Goal: Navigation & Orientation: Find specific page/section

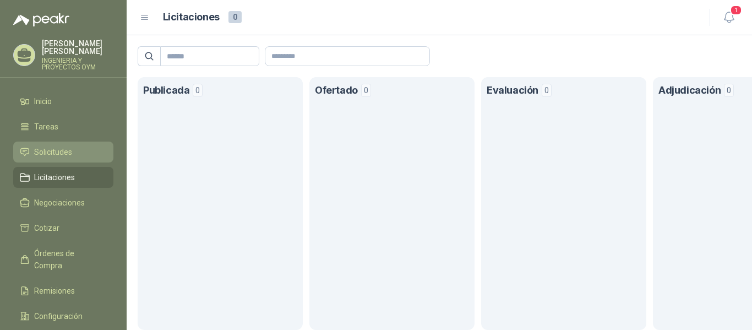
click at [42, 146] on span "Solicitudes" at bounding box center [53, 152] width 38 height 12
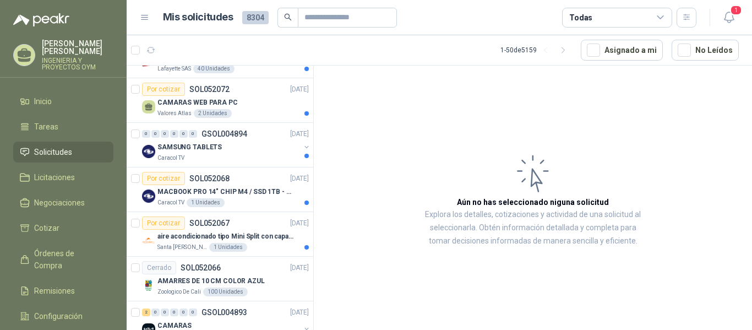
scroll to position [981, 0]
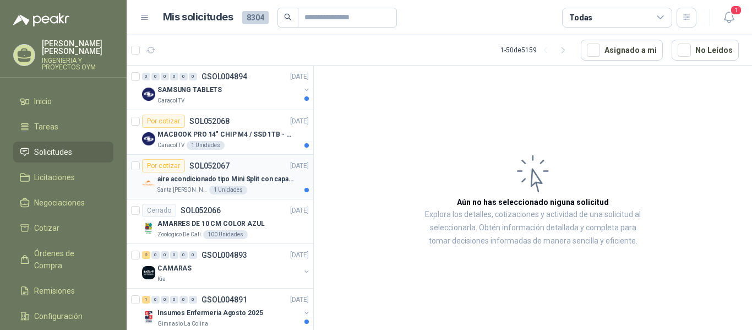
click at [232, 182] on p "aire acondicionado tipo Mini Split con capacidad de 12000 BTU a 110V o 220V" at bounding box center [225, 179] width 137 height 10
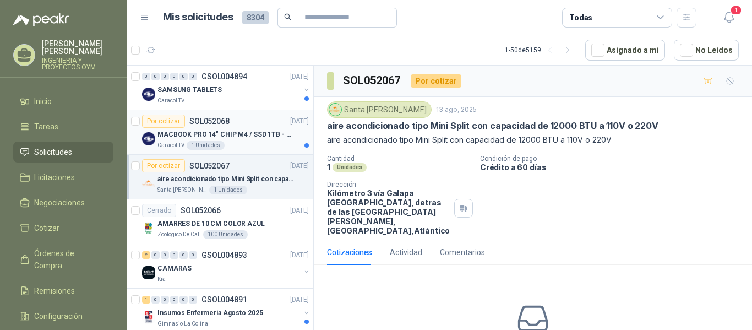
click at [193, 141] on div "1 Unidades" at bounding box center [206, 145] width 38 height 9
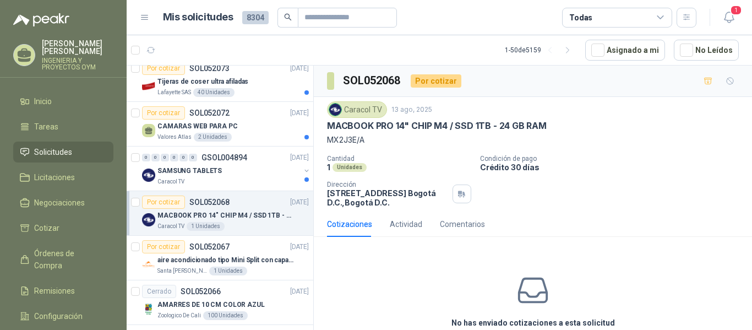
scroll to position [881, 0]
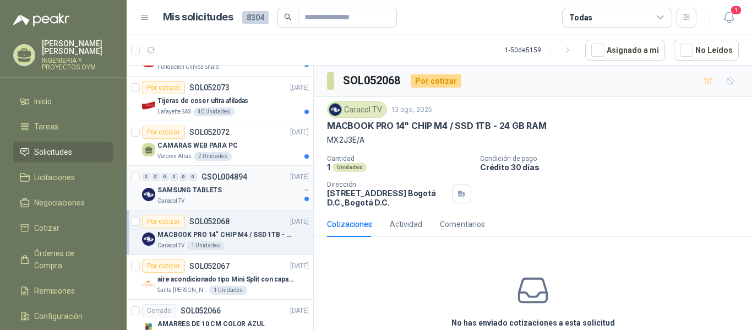
click at [248, 194] on div "SAMSUNG TABLETS" at bounding box center [228, 189] width 143 height 13
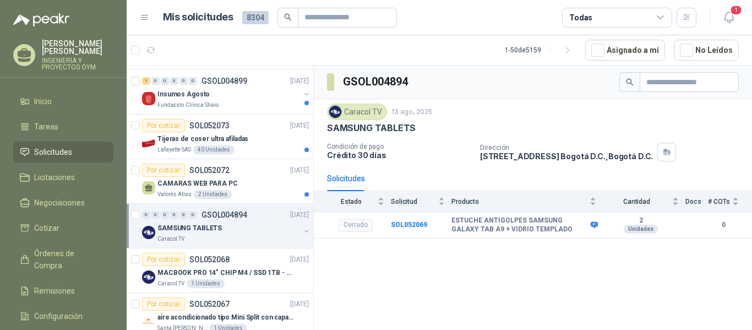
scroll to position [828, 0]
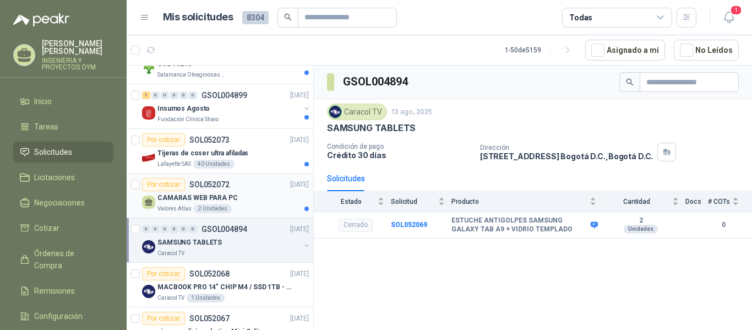
click at [242, 192] on div "CAMARAS WEB PARA PC" at bounding box center [232, 197] width 151 height 13
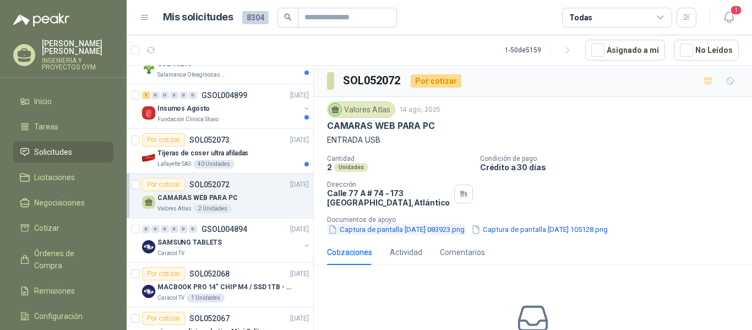
click at [369, 227] on button "Captura de pantalla 2025-08-14 083923.png" at bounding box center [396, 229] width 139 height 12
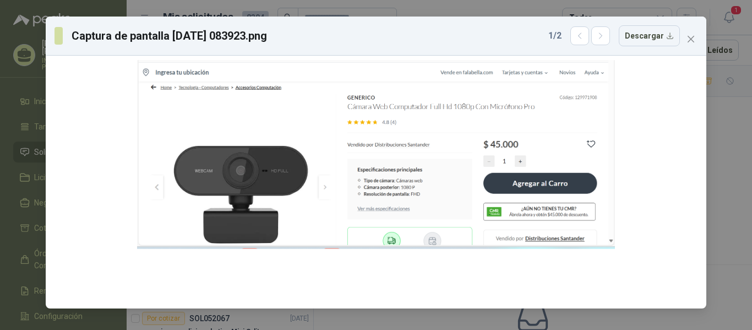
drag, startPoint x: 614, startPoint y: 96, endPoint x: 614, endPoint y: 36, distance: 59.4
click at [614, 36] on div "Captura de pantalla 2025-08-14 083923.png 1 / 2 Descargar" at bounding box center [376, 163] width 660 height 292
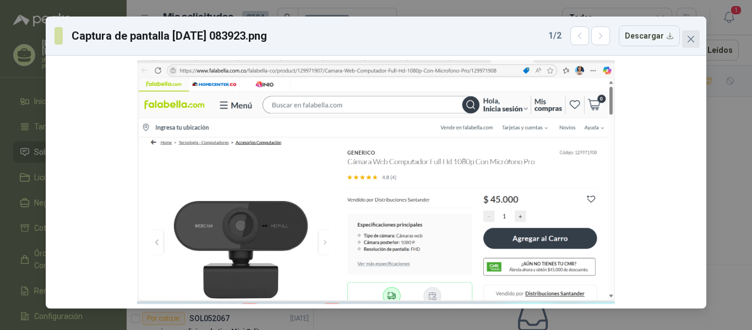
click at [687, 36] on icon "close" at bounding box center [690, 39] width 9 height 9
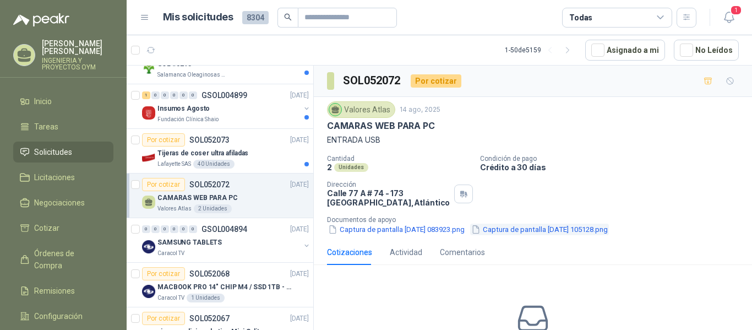
click at [512, 223] on button "Captura de pantalla 2025-08-13 105128.png" at bounding box center [539, 229] width 139 height 12
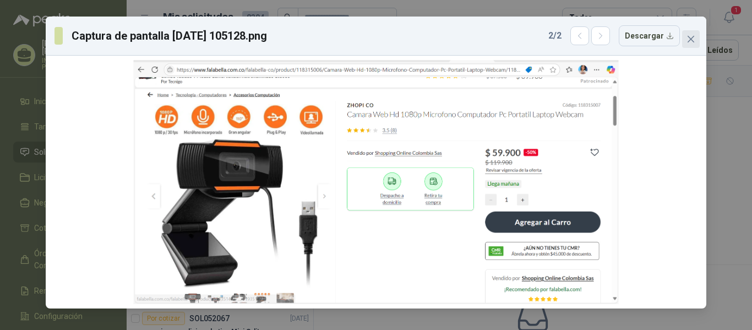
click at [685, 38] on span "Close" at bounding box center [691, 39] width 18 height 9
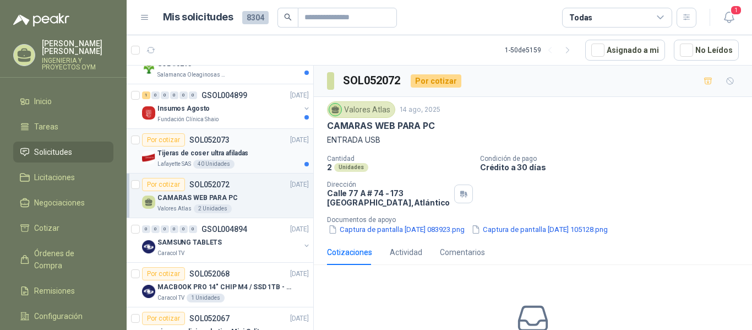
click at [223, 157] on p "Tijeras de coser ultra afiladas" at bounding box center [202, 153] width 91 height 10
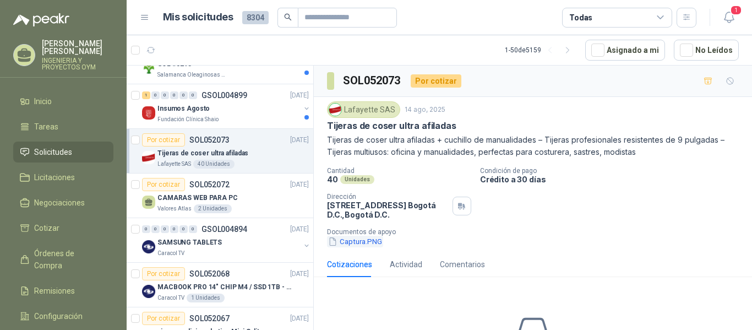
click at [353, 242] on button "Captura.PNG" at bounding box center [355, 242] width 56 height 12
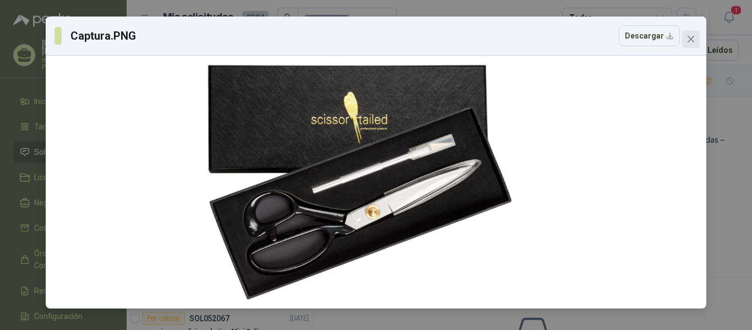
click at [687, 41] on icon "close" at bounding box center [690, 39] width 9 height 9
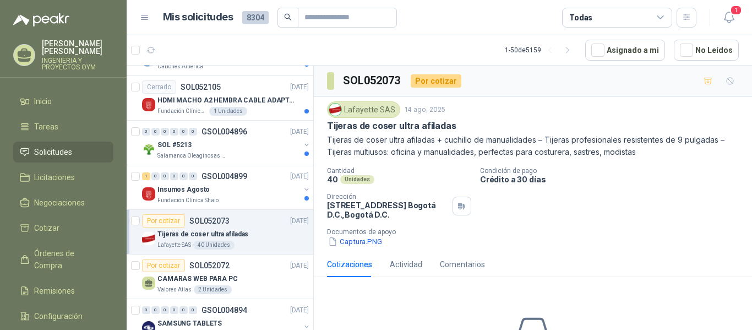
scroll to position [704, 0]
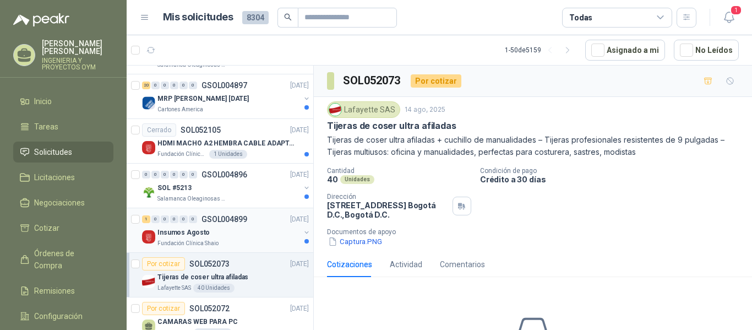
click at [208, 233] on div "Insumos Agosto" at bounding box center [228, 232] width 143 height 13
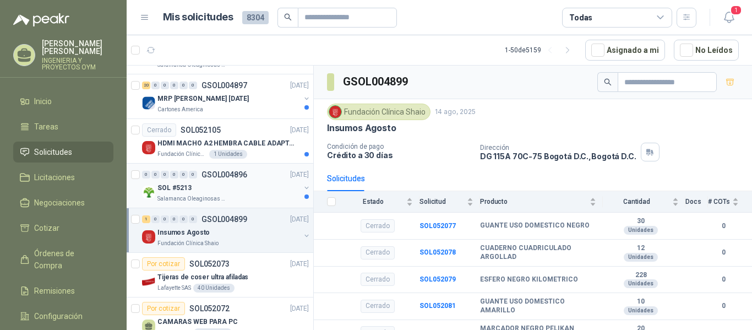
click at [224, 188] on div "SOL #5213" at bounding box center [228, 187] width 143 height 13
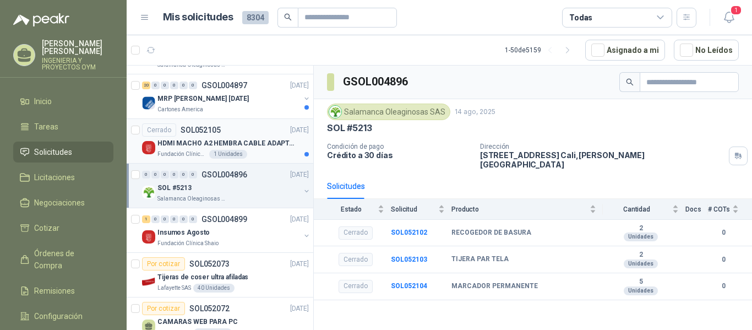
click at [265, 146] on p "HDMI MACHO A2 HEMBRA CABLE ADAPTADOR CONVERTIDOR FOR MONIT" at bounding box center [225, 143] width 137 height 10
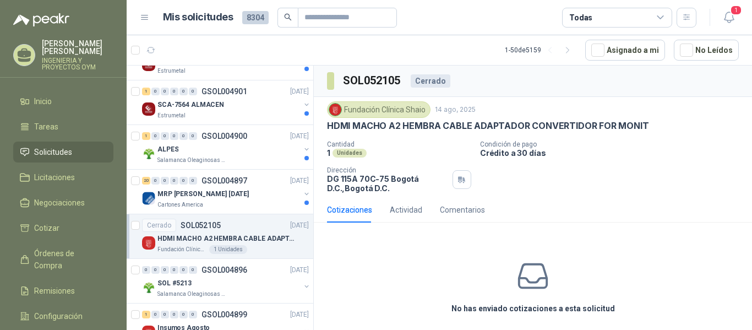
scroll to position [600, 0]
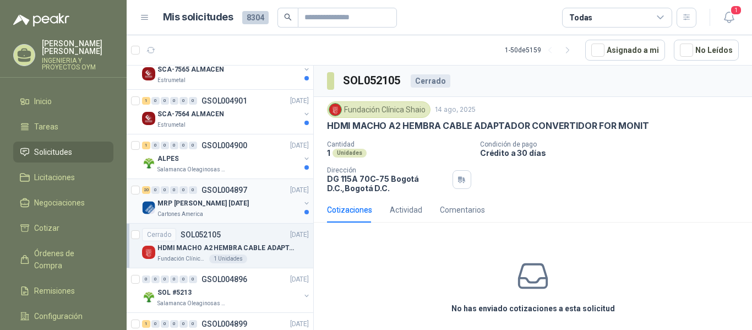
click at [211, 200] on p "MRP [PERSON_NAME] [DATE]" at bounding box center [202, 203] width 91 height 10
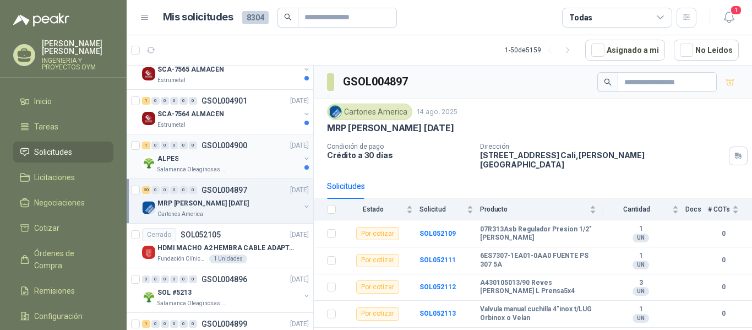
click at [241, 159] on div "ALPES" at bounding box center [228, 158] width 143 height 13
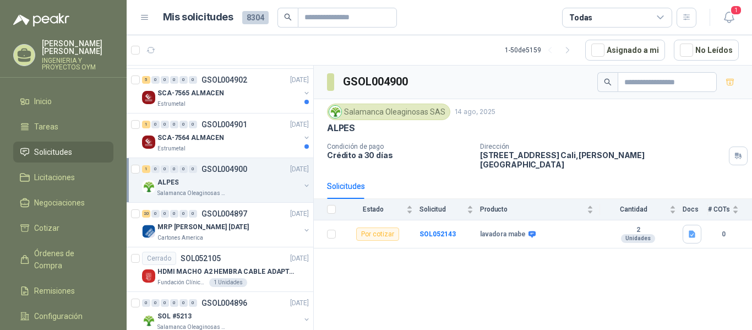
scroll to position [552, 0]
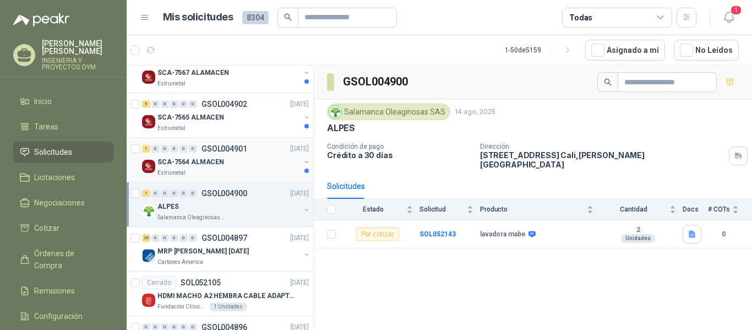
click at [194, 171] on div "Estrumetal" at bounding box center [228, 172] width 143 height 9
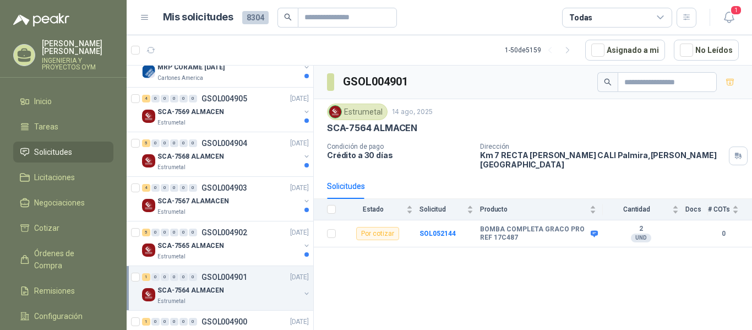
scroll to position [419, 0]
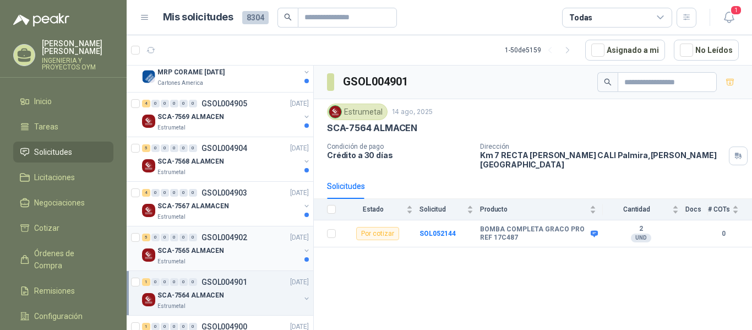
click at [210, 243] on div "5 0 0 0 0 0 GSOL004902 14/08/25" at bounding box center [226, 237] width 169 height 13
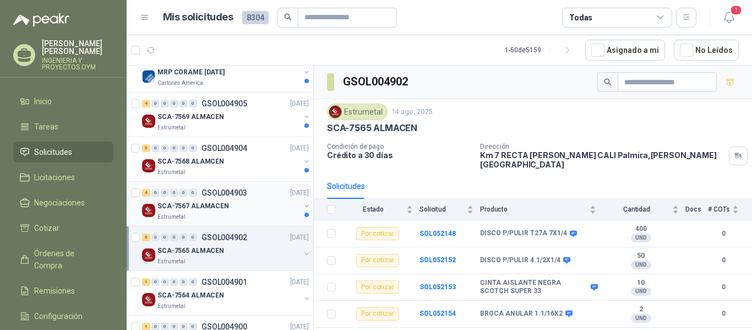
click at [234, 206] on div "SCA-7567 ALAMACEN" at bounding box center [228, 205] width 143 height 13
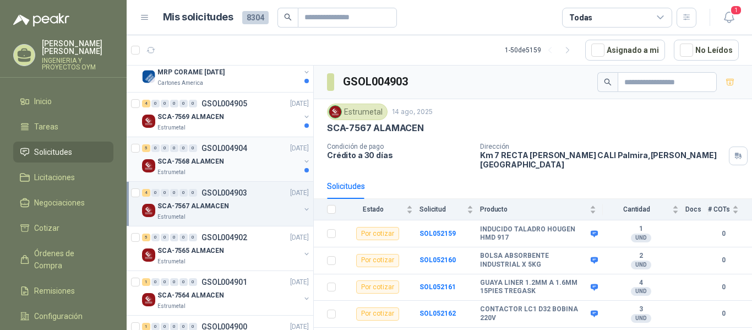
click at [233, 167] on div "SCA-7568 ALAMCEN" at bounding box center [228, 161] width 143 height 13
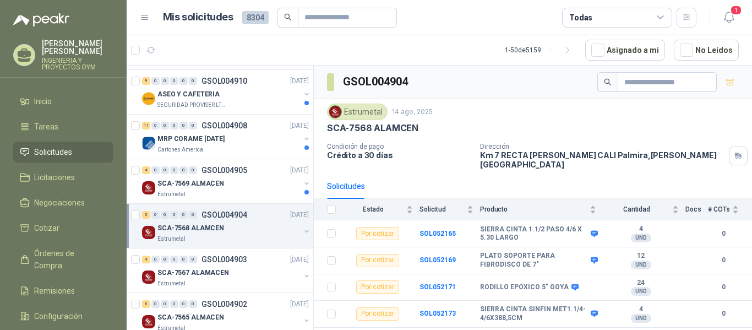
scroll to position [343, 0]
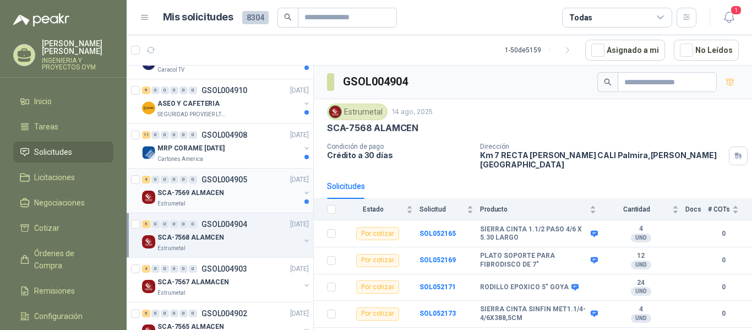
click at [232, 189] on div "SCA-7569 ALMACEN" at bounding box center [228, 192] width 143 height 13
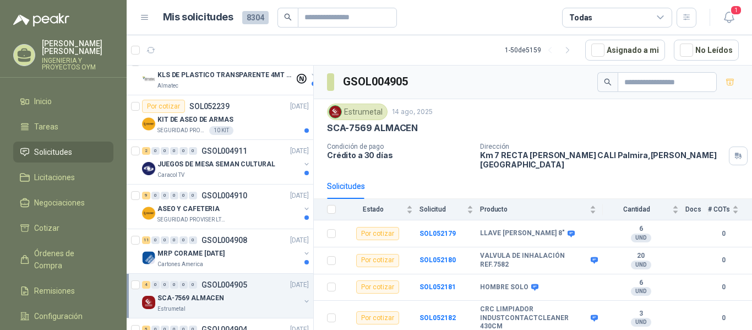
scroll to position [214, 0]
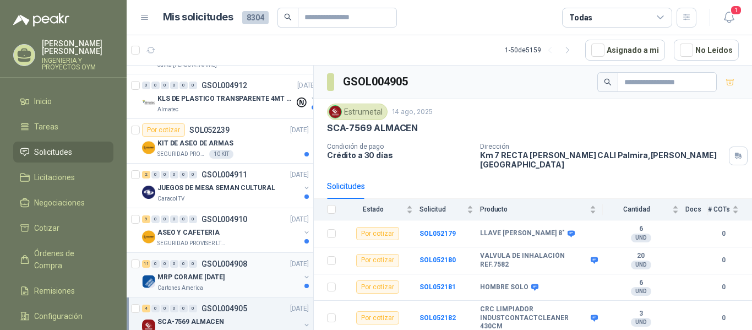
click at [190, 279] on p "MRP CORAME [DATE]" at bounding box center [190, 277] width 67 height 10
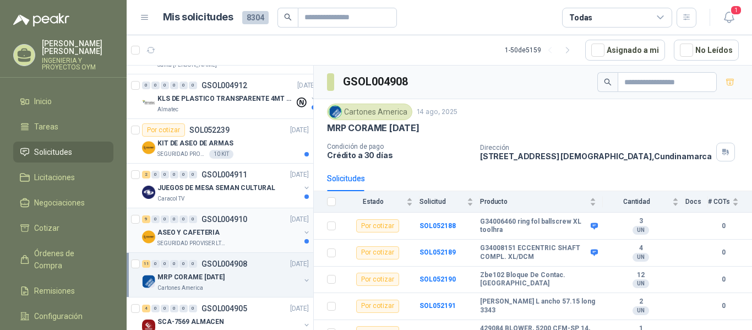
click at [246, 226] on div "ASEO Y CAFETERIA" at bounding box center [228, 232] width 143 height 13
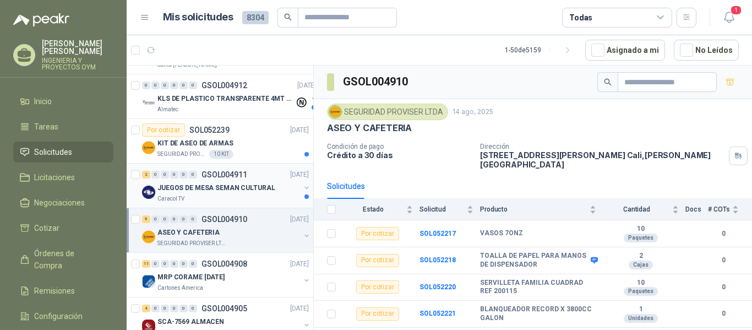
click at [249, 189] on p "JUEGOS DE MESA SEMAN CULTURAL" at bounding box center [216, 188] width 118 height 10
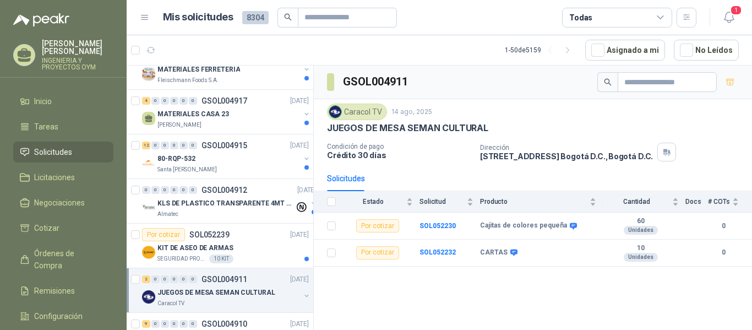
scroll to position [105, 0]
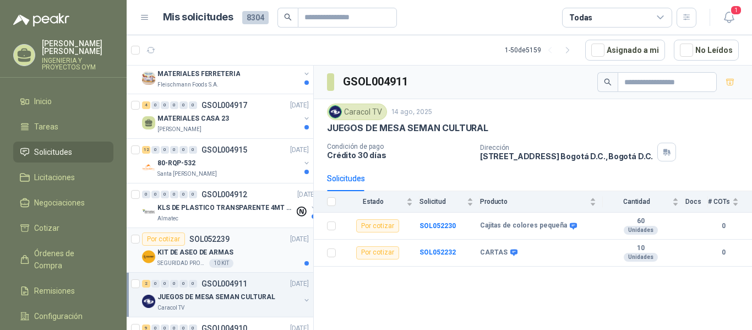
click at [188, 261] on p "SEGURIDAD PROVISER LTDA" at bounding box center [182, 263] width 50 height 9
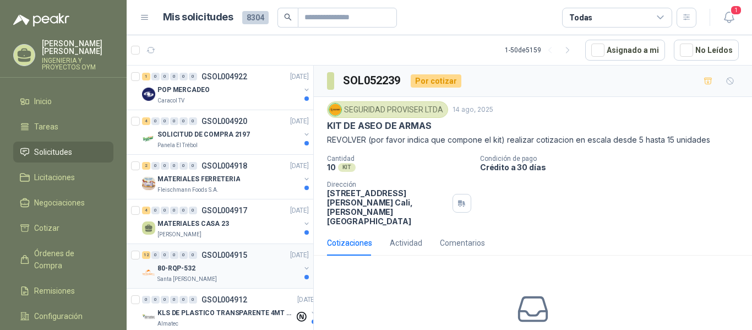
click at [191, 275] on p "Santa [PERSON_NAME]" at bounding box center [186, 279] width 59 height 9
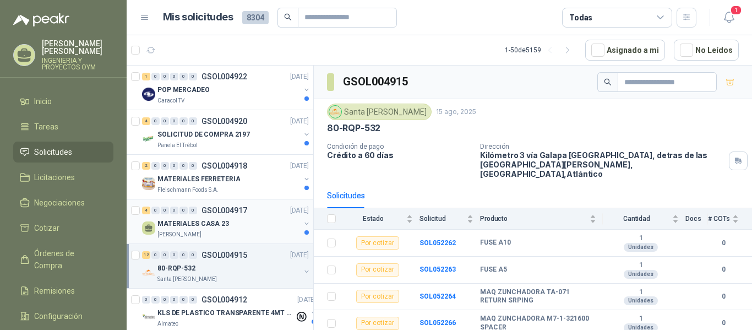
click at [257, 220] on div "MATERIALES CASA 23" at bounding box center [228, 223] width 143 height 13
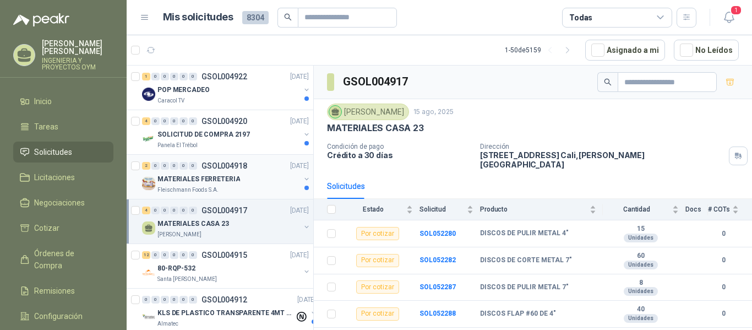
click at [239, 187] on div "Fleischmann Foods S.A." at bounding box center [228, 189] width 143 height 9
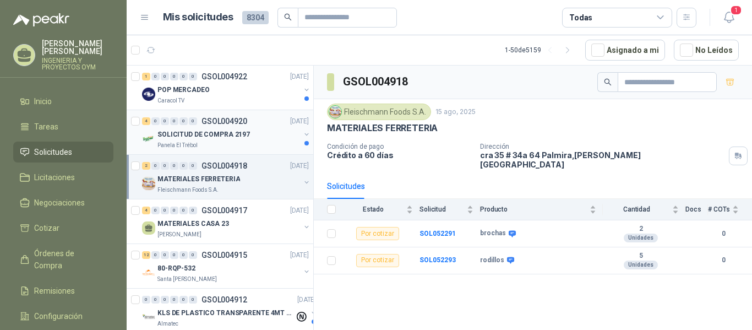
click at [226, 141] on div "Panela El Trébol" at bounding box center [228, 145] width 143 height 9
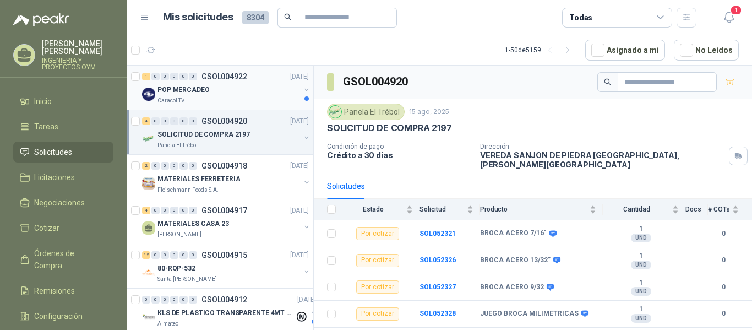
click at [222, 97] on div "Caracol TV" at bounding box center [228, 100] width 143 height 9
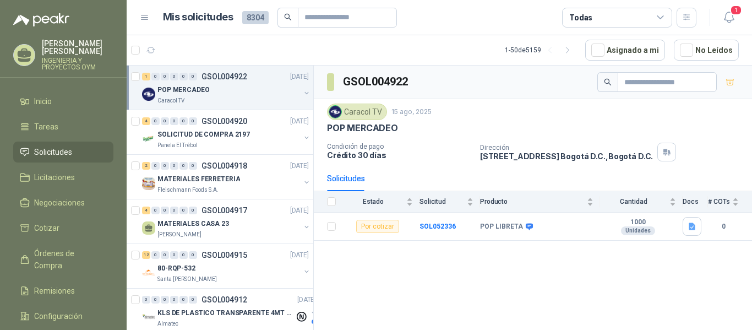
click at [51, 156] on span "Solicitudes" at bounding box center [53, 152] width 38 height 12
